Goal: Task Accomplishment & Management: Use online tool/utility

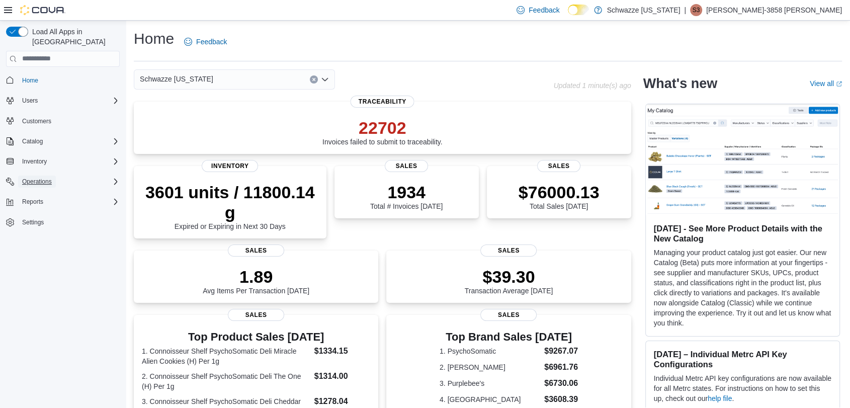
click at [34, 177] on span "Operations" at bounding box center [37, 182] width 30 height 12
click at [30, 190] on span "Cash Management" at bounding box center [43, 196] width 51 height 12
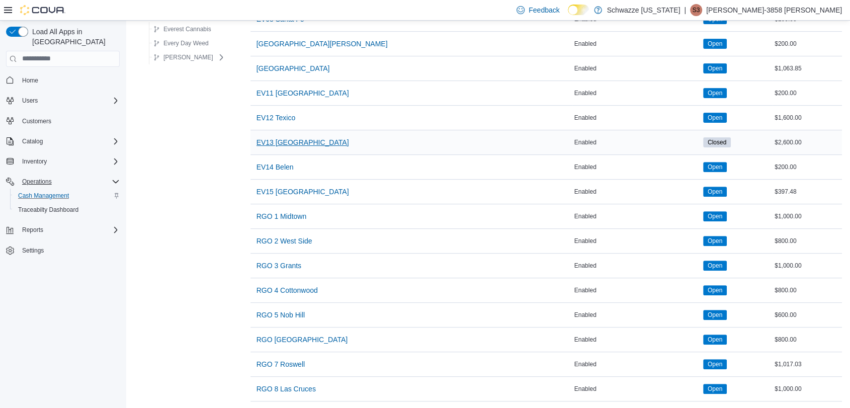
scroll to position [328, 0]
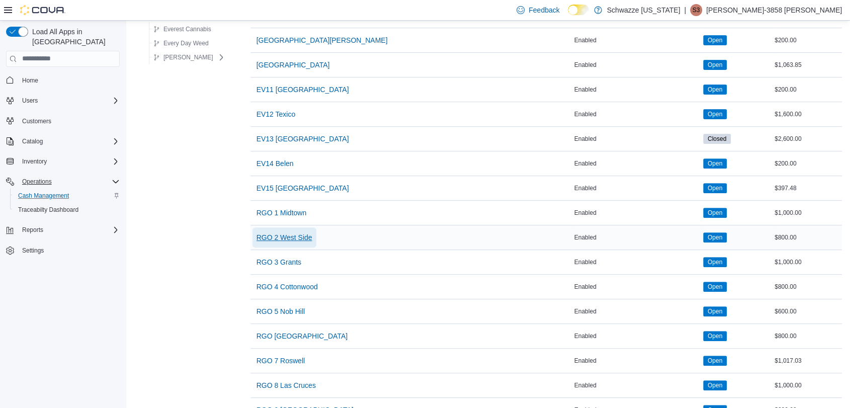
click at [299, 232] on span "RGO 2 West Side" at bounding box center [285, 237] width 56 height 10
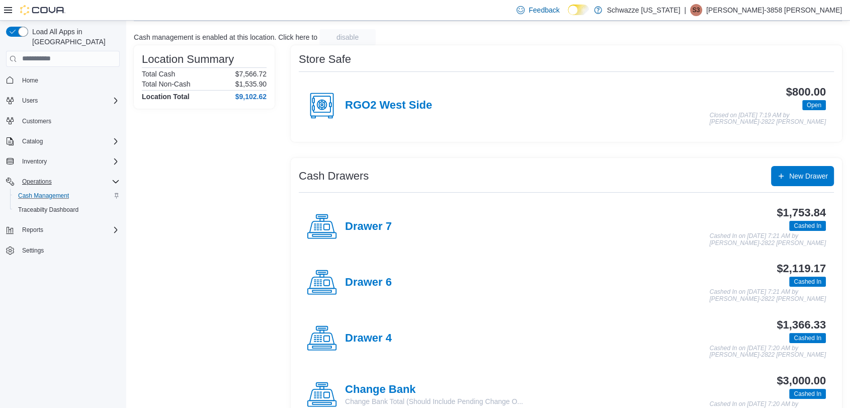
scroll to position [59, 0]
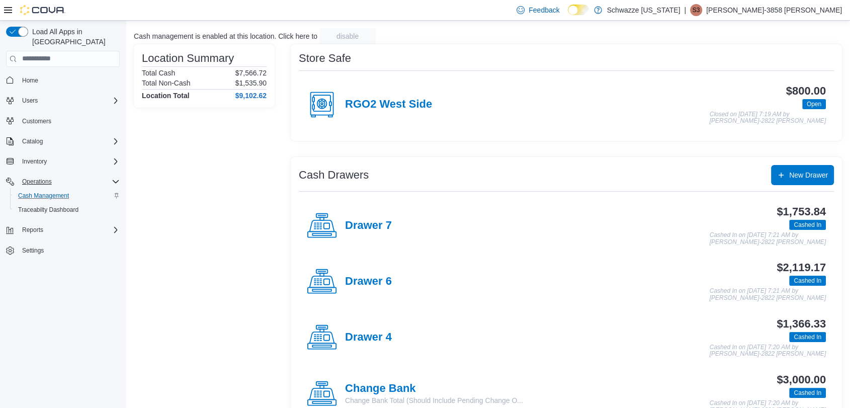
click at [367, 275] on h4 "Drawer 6" at bounding box center [368, 281] width 47 height 13
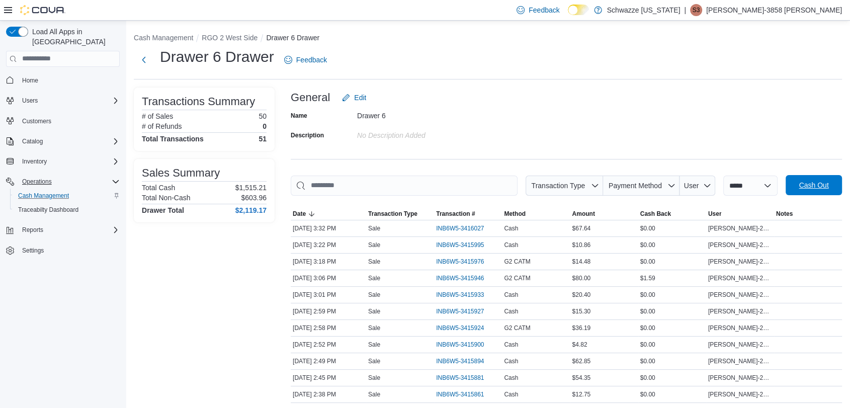
click at [810, 184] on span "Cash Out" at bounding box center [814, 185] width 30 height 10
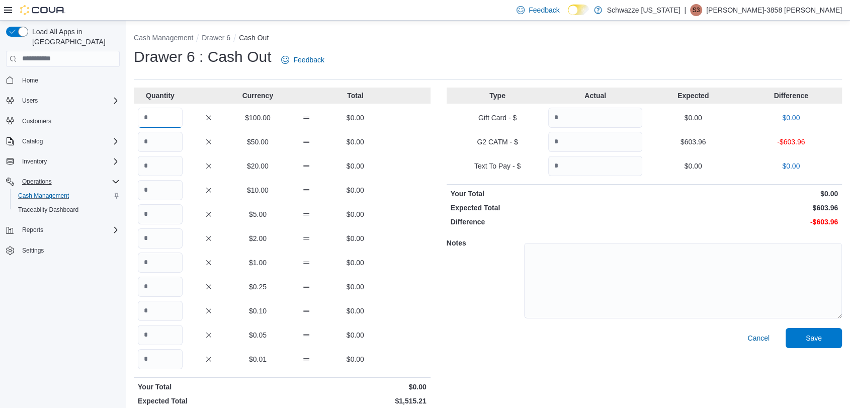
click at [165, 114] on input "Quantity" at bounding box center [160, 118] width 45 height 20
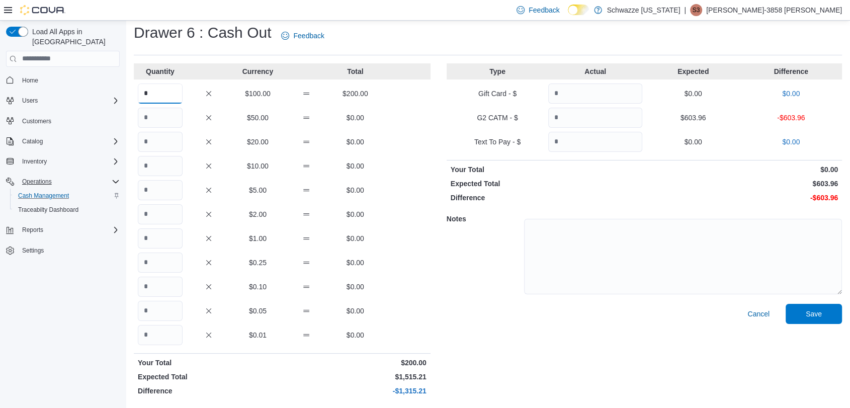
type input "*"
click at [150, 334] on input "Quantity" at bounding box center [160, 335] width 45 height 20
type input "******"
click at [586, 117] on input "Quantity" at bounding box center [595, 118] width 94 height 20
drag, startPoint x: 770, startPoint y: 312, endPoint x: 619, endPoint y: 315, distance: 150.5
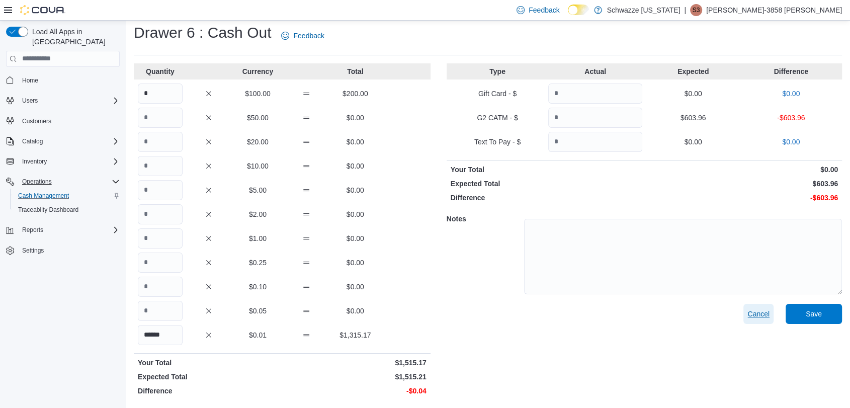
click at [619, 315] on div "Cancel Save" at bounding box center [644, 352] width 395 height 96
click at [760, 314] on span "Cancel" at bounding box center [759, 314] width 22 height 10
